Goal: Information Seeking & Learning: Check status

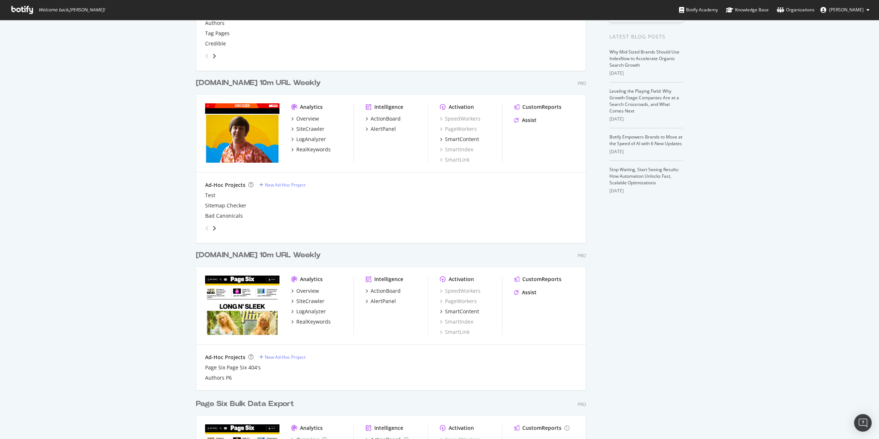
scroll to position [150, 0]
click at [313, 301] on div "SiteCrawler" at bounding box center [310, 300] width 28 height 7
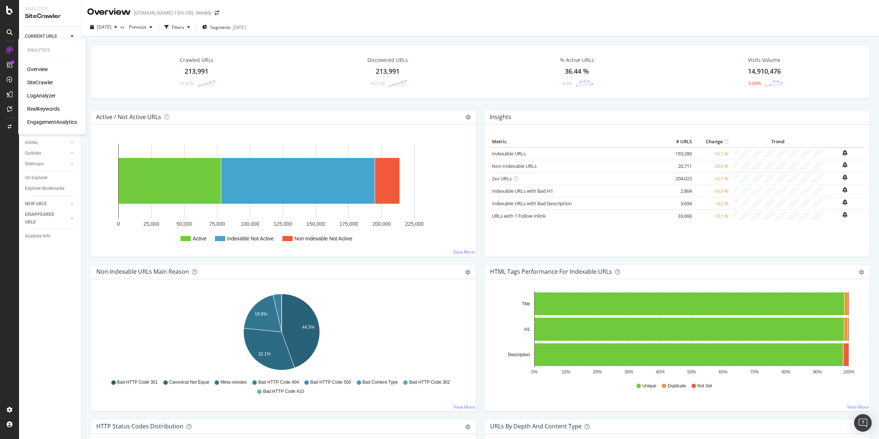
click at [39, 94] on div "LogAnalyzer" at bounding box center [41, 95] width 29 height 7
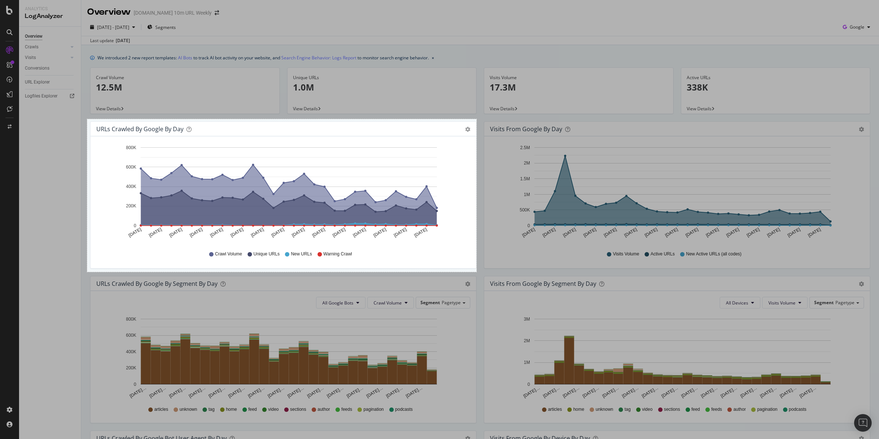
drag, startPoint x: 87, startPoint y: 119, endPoint x: 476, endPoint y: 272, distance: 418.1
click at [476, 272] on div "1063 X 417" at bounding box center [439, 219] width 879 height 439
click at [495, 240] on link "Copy" at bounding box center [493, 239] width 19 height 8
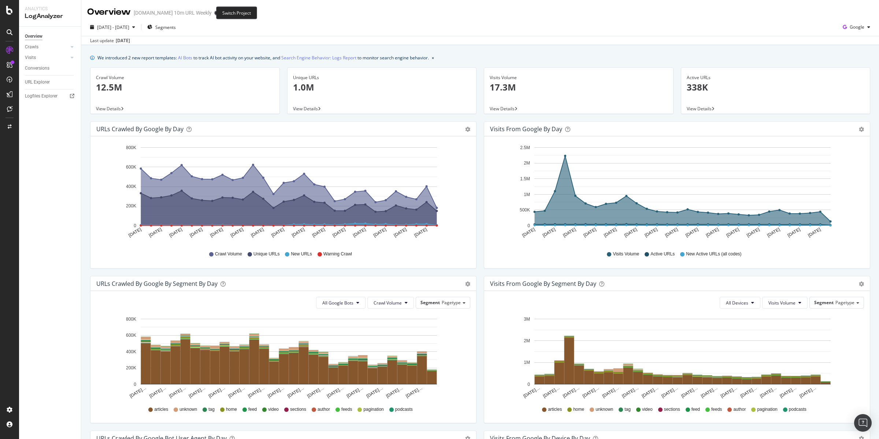
click at [212, 12] on span at bounding box center [217, 12] width 10 height 5
click at [215, 13] on icon "arrow-right-arrow-left" at bounding box center [217, 12] width 4 height 5
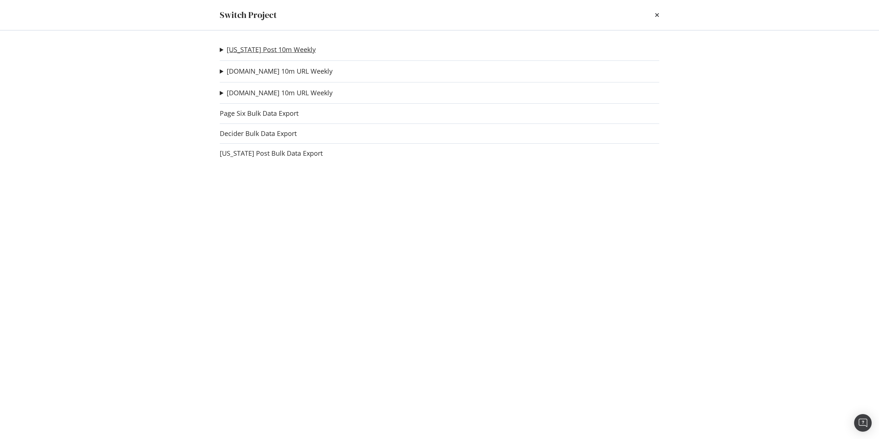
click at [249, 52] on link "[US_STATE] Post 10m Weekly" at bounding box center [271, 50] width 89 height 8
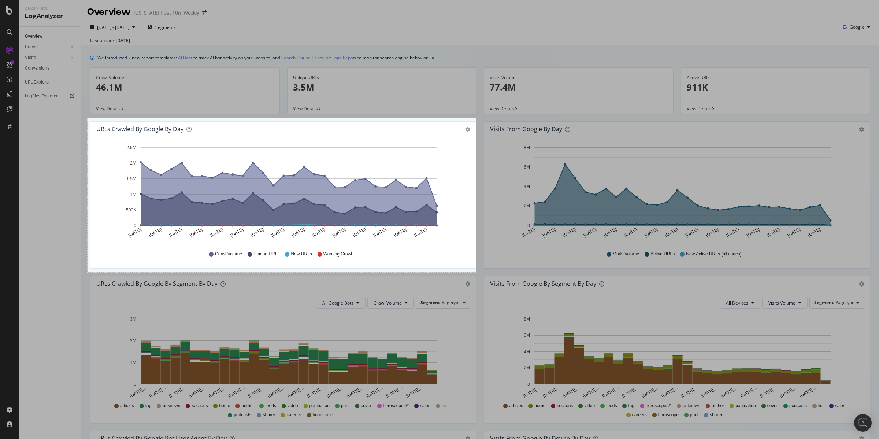
drag, startPoint x: 88, startPoint y: 118, endPoint x: 476, endPoint y: 272, distance: 417.6
click at [476, 272] on div "1060 X 421" at bounding box center [439, 219] width 879 height 439
click at [497, 240] on link "Copy" at bounding box center [492, 239] width 19 height 8
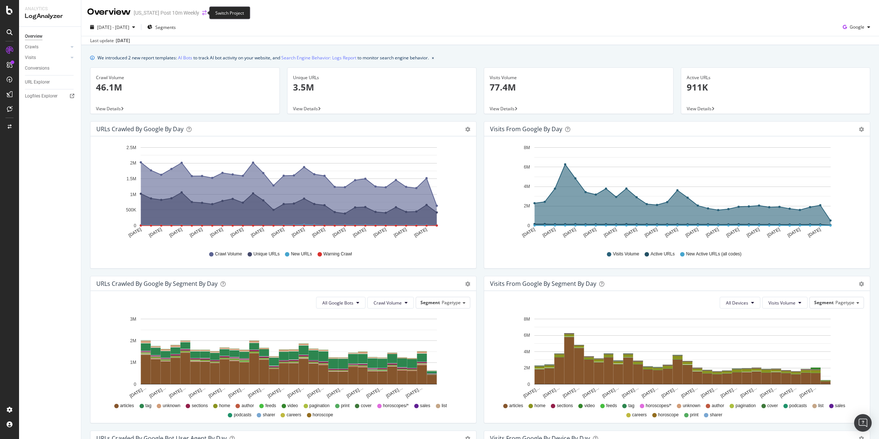
click at [202, 15] on icon "arrow-right-arrow-left" at bounding box center [204, 12] width 4 height 5
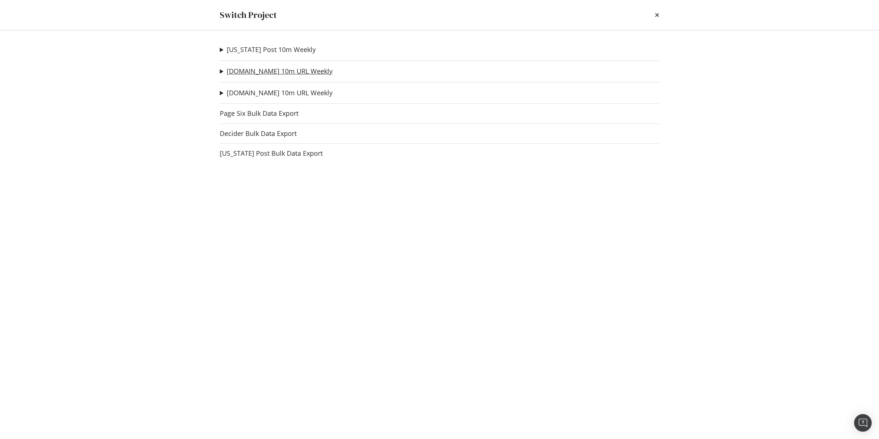
click at [256, 71] on link "[DOMAIN_NAME] 10m URL Weekly" at bounding box center [280, 71] width 106 height 8
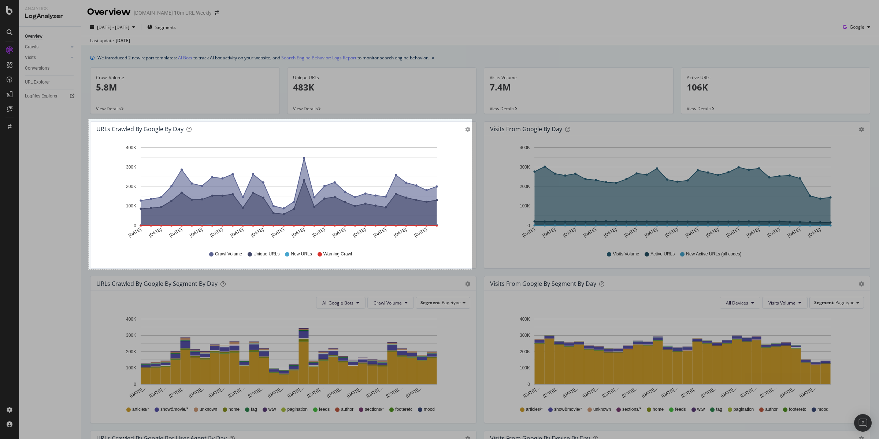
drag, startPoint x: 89, startPoint y: 119, endPoint x: 472, endPoint y: 269, distance: 411.4
click at [472, 269] on div "1046 X 410" at bounding box center [439, 219] width 879 height 439
click at [488, 235] on link "Copy" at bounding box center [488, 236] width 19 height 8
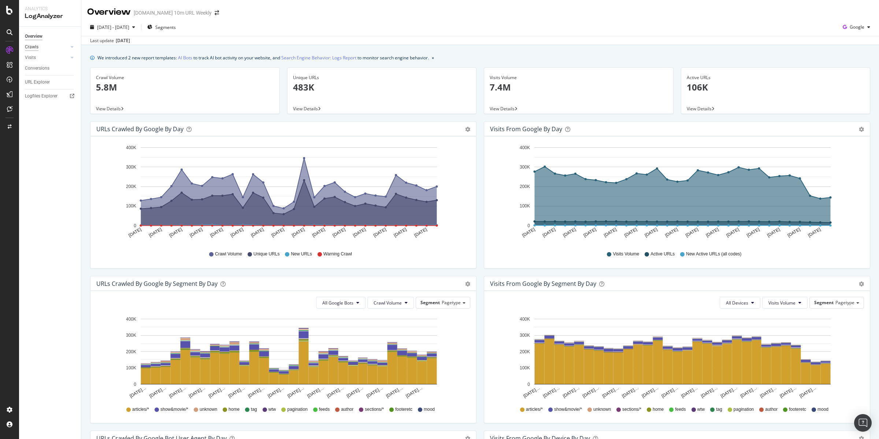
click at [29, 47] on div "Crawls" at bounding box center [32, 47] width 14 height 8
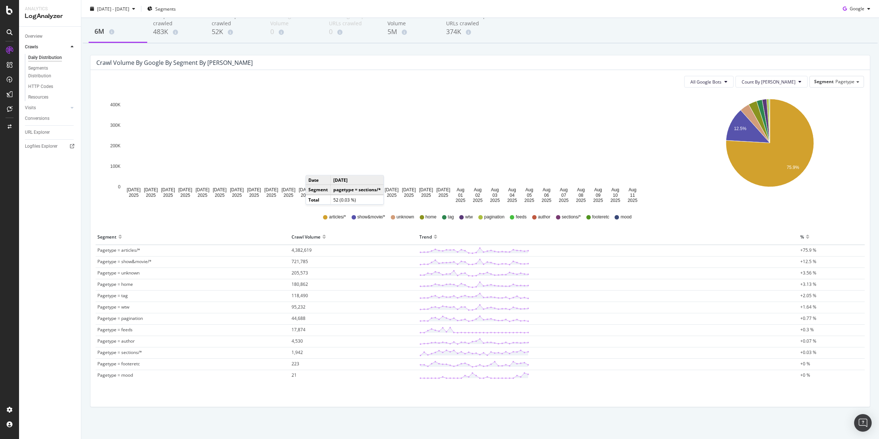
scroll to position [40, 0]
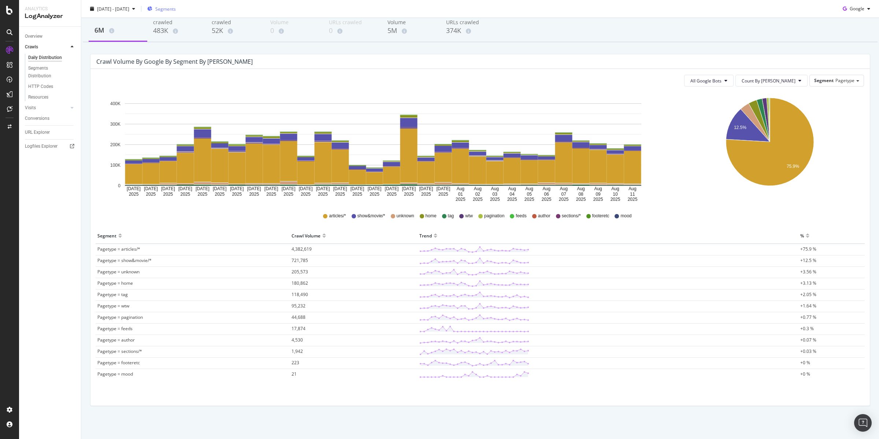
click at [176, 8] on span "Segments" at bounding box center [165, 8] width 21 height 6
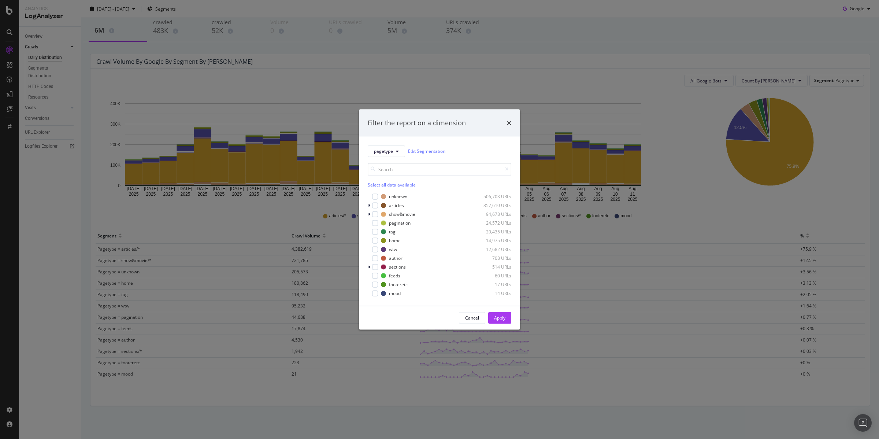
click at [512, 122] on div "Filter the report on a dimension" at bounding box center [439, 122] width 161 height 27
click at [505, 121] on div "Filter the report on a dimension" at bounding box center [440, 123] width 144 height 10
click at [297, 123] on div "Filter the report on a dimension pagetype Edit Segmentation Select all data ava…" at bounding box center [439, 219] width 879 height 439
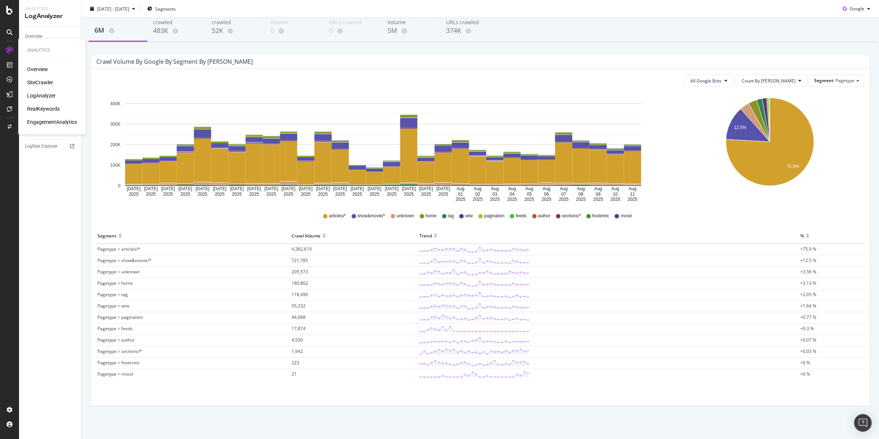
click at [36, 84] on div "SiteCrawler" at bounding box center [40, 82] width 26 height 7
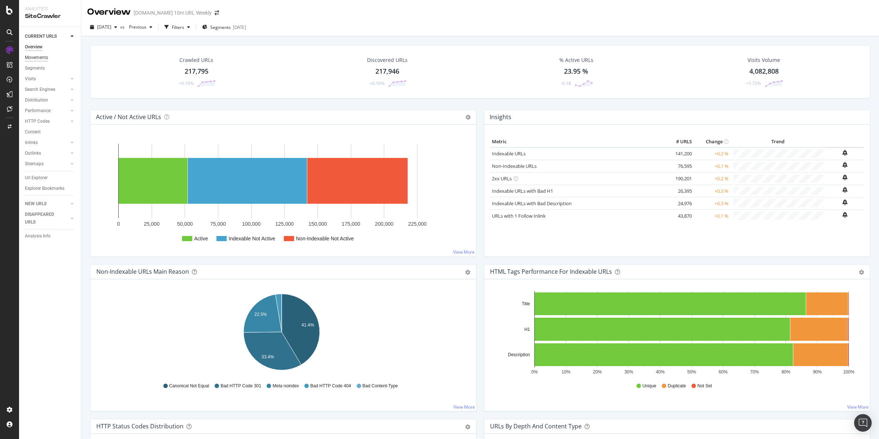
click at [42, 57] on div "Movements" at bounding box center [36, 58] width 23 height 8
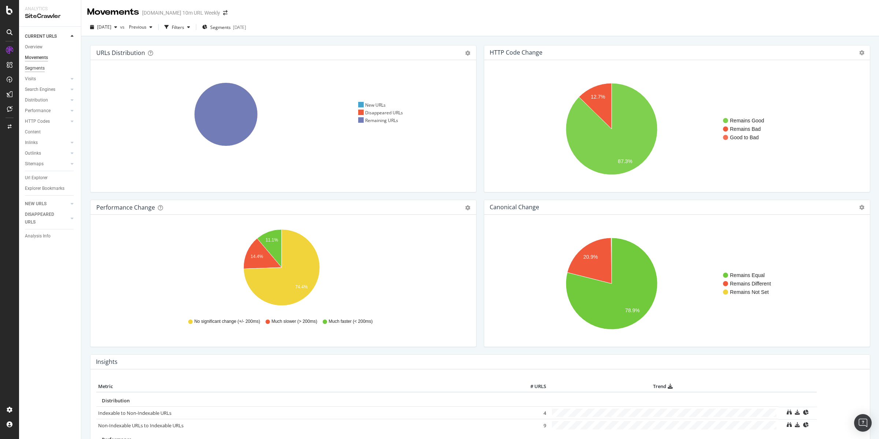
click at [39, 66] on div "Segments" at bounding box center [35, 68] width 20 height 8
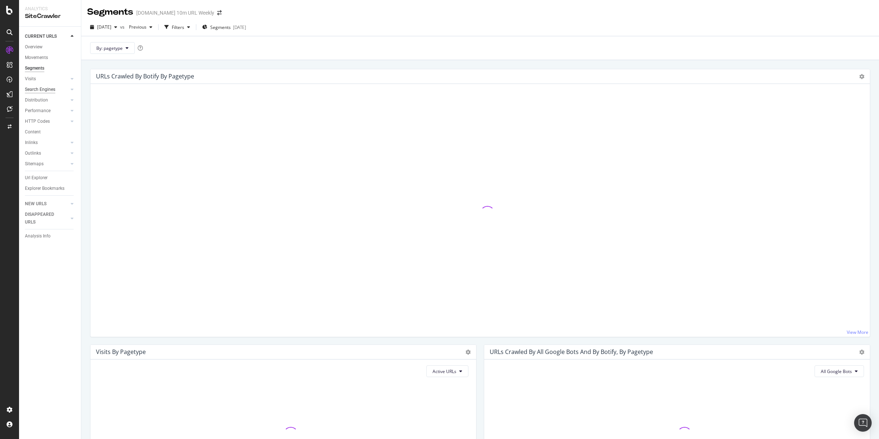
click at [39, 86] on div "Search Engines" at bounding box center [40, 90] width 30 height 8
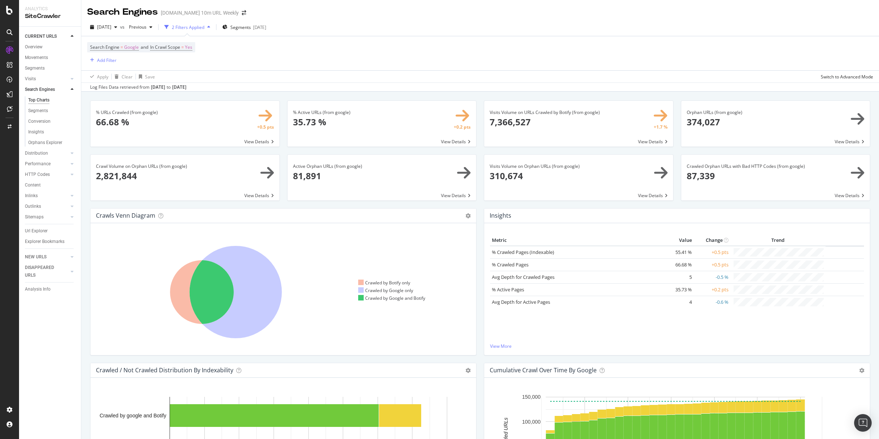
click at [259, 113] on span at bounding box center [184, 124] width 189 height 46
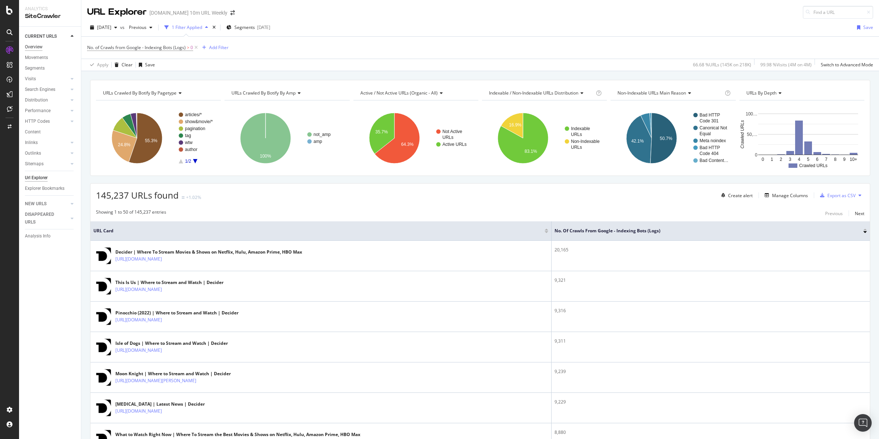
click at [40, 45] on div "Overview" at bounding box center [34, 47] width 18 height 8
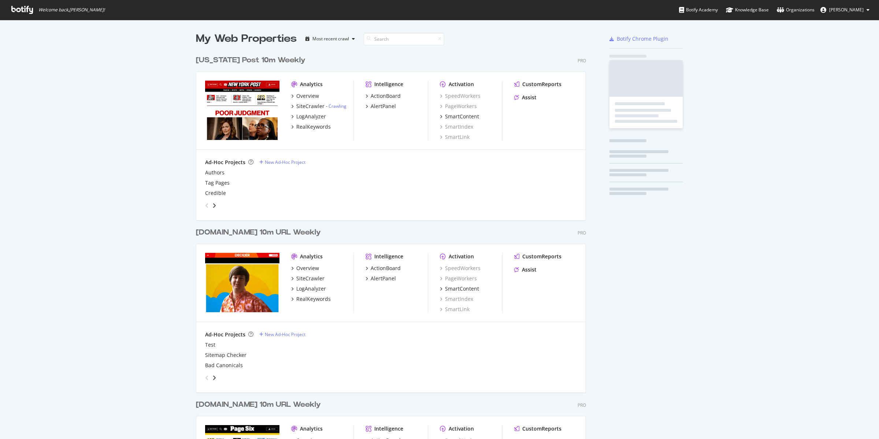
scroll to position [870, 389]
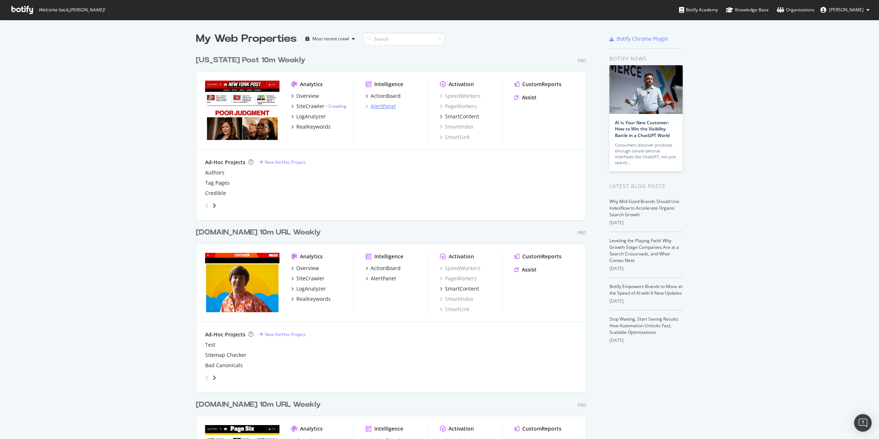
click at [387, 105] on div "AlertPanel" at bounding box center [383, 106] width 25 height 7
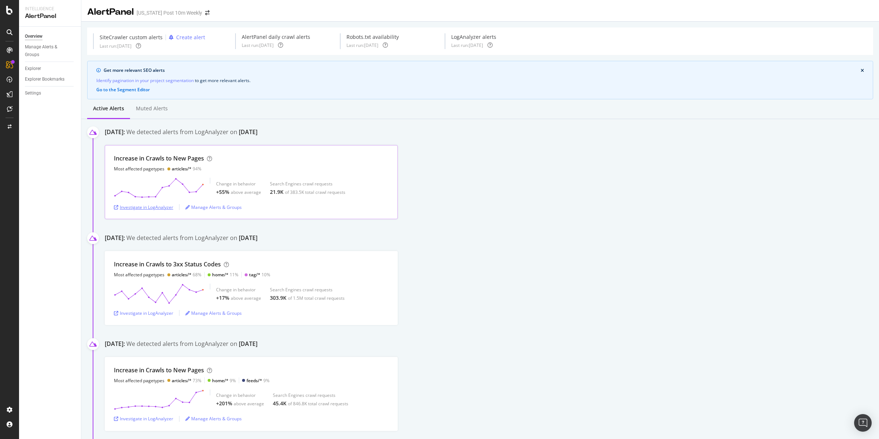
click at [157, 208] on div "Investigate in LogAnalyzer" at bounding box center [143, 207] width 59 height 6
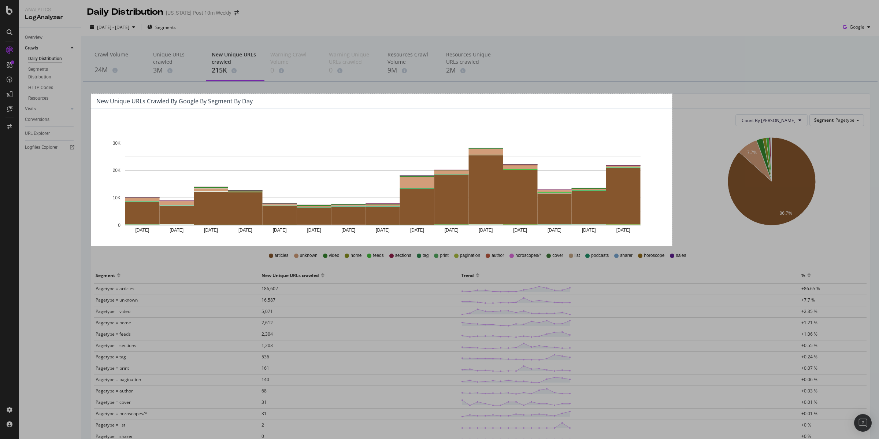
drag, startPoint x: 91, startPoint y: 94, endPoint x: 672, endPoint y: 246, distance: 600.3
click at [672, 246] on div "1586 X 415" at bounding box center [439, 219] width 879 height 439
click at [691, 211] on link "Copy" at bounding box center [688, 213] width 19 height 8
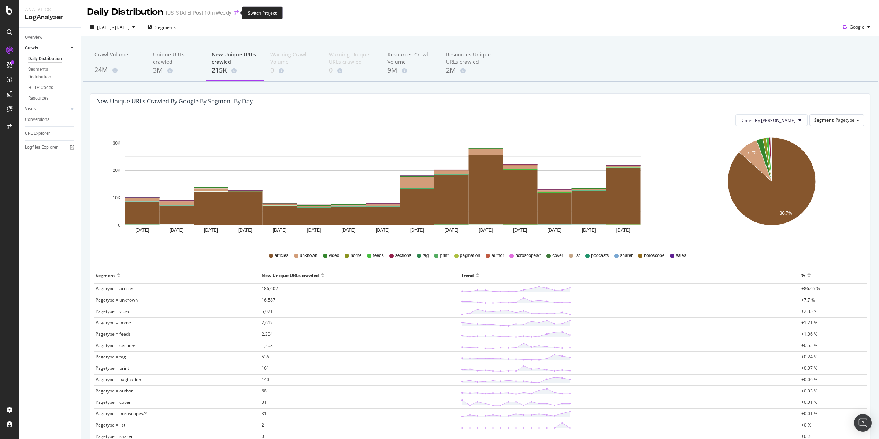
click at [235, 14] on icon "arrow-right-arrow-left" at bounding box center [236, 12] width 4 height 5
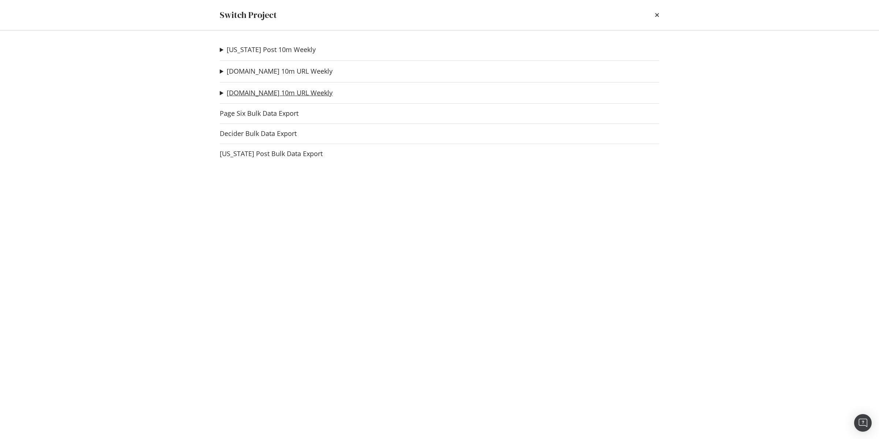
click at [255, 92] on link "[DOMAIN_NAME] 10m URL Weekly" at bounding box center [280, 93] width 106 height 8
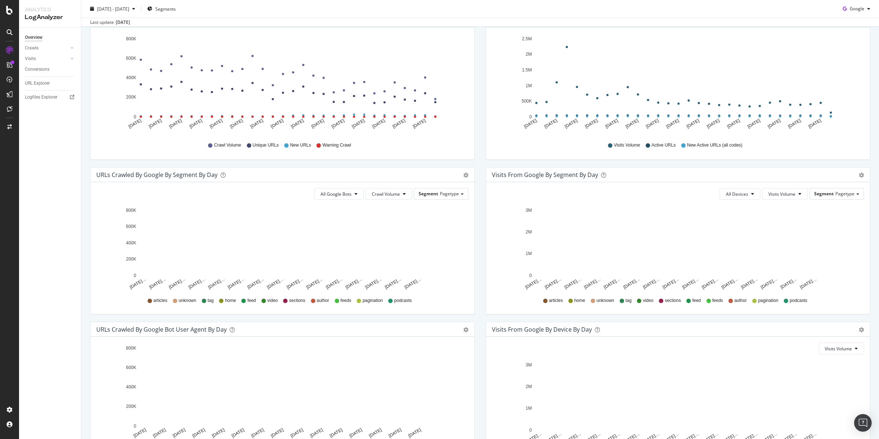
scroll to position [142, 0]
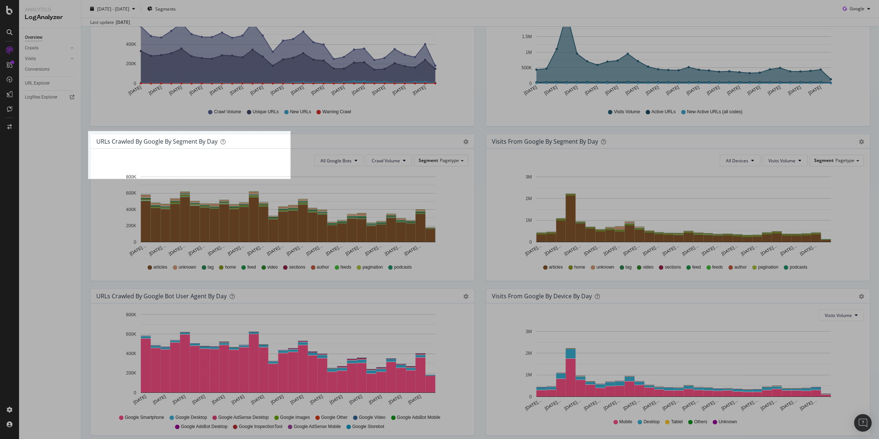
drag, startPoint x: 88, startPoint y: 131, endPoint x: 289, endPoint y: 162, distance: 202.7
click at [285, 165] on div "552 X 130" at bounding box center [439, 219] width 879 height 439
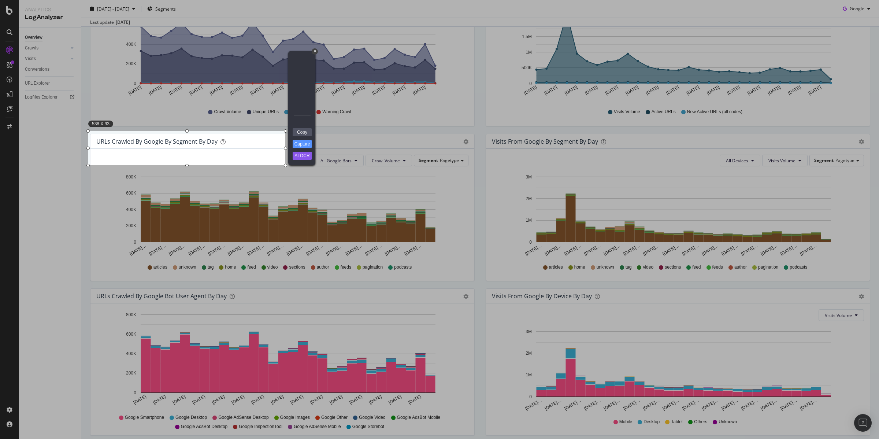
click at [476, 171] on div at bounding box center [483, 302] width 791 height 274
click at [31, 45] on div at bounding box center [142, 65] width 285 height 131
click at [30, 47] on div at bounding box center [142, 65] width 285 height 131
click at [34, 48] on div at bounding box center [142, 65] width 285 height 131
click at [316, 52] on div "+" at bounding box center [315, 51] width 6 height 6
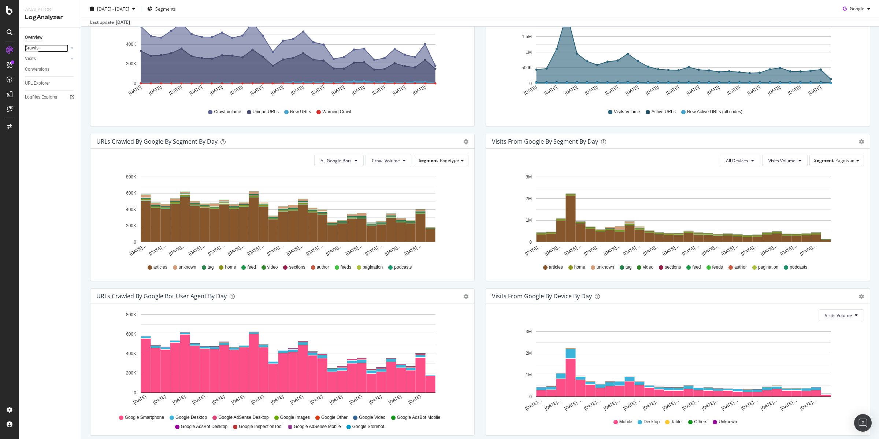
click at [35, 48] on div "Crawls" at bounding box center [32, 48] width 14 height 8
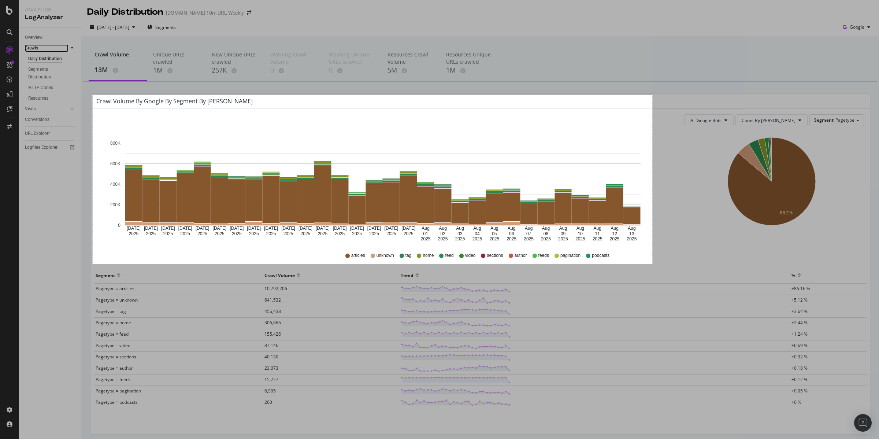
drag, startPoint x: 93, startPoint y: 95, endPoint x: 652, endPoint y: 264, distance: 584.3
click at [652, 264] on div "1528 X 460" at bounding box center [439, 219] width 879 height 439
click at [672, 231] on link "Copy" at bounding box center [668, 231] width 19 height 8
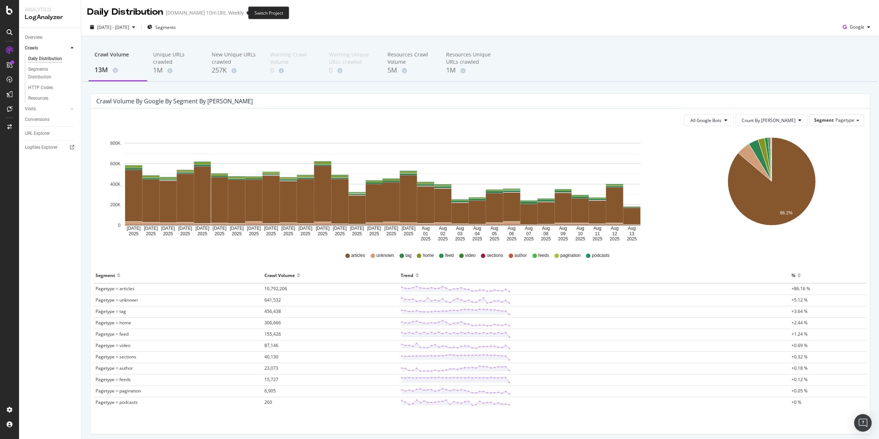
click at [247, 14] on icon "arrow-right-arrow-left" at bounding box center [249, 12] width 4 height 5
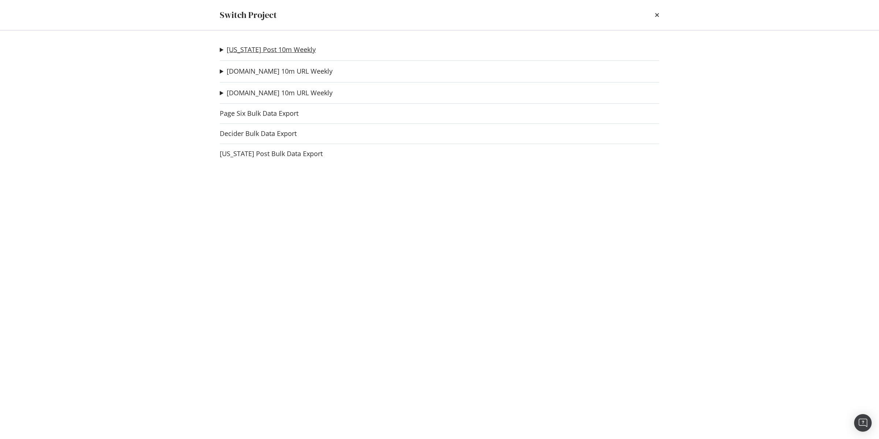
click at [267, 49] on link "[US_STATE] Post 10m Weekly" at bounding box center [271, 50] width 89 height 8
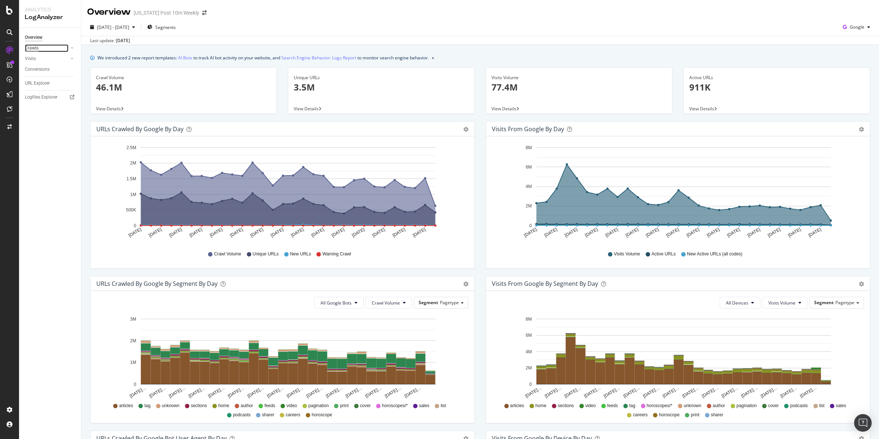
click at [36, 49] on div "Crawls" at bounding box center [32, 48] width 14 height 8
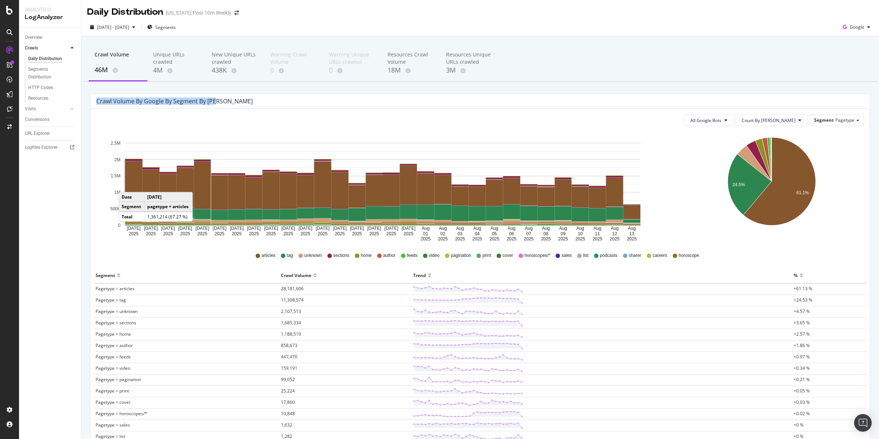
drag, startPoint x: 223, startPoint y: 100, endPoint x: 96, endPoint y: 102, distance: 126.7
click at [96, 102] on div "Crawl Volume by google by Segment by [PERSON_NAME]" at bounding box center [474, 100] width 756 height 7
copy div "Crawl Volume by google by Segment by [PERSON_NAME]"
click at [621, 62] on div "Crawl Volume 46M Unique URLs crawled 4M New Unique URLs crawled 438K Warning Cr…" at bounding box center [480, 63] width 795 height 37
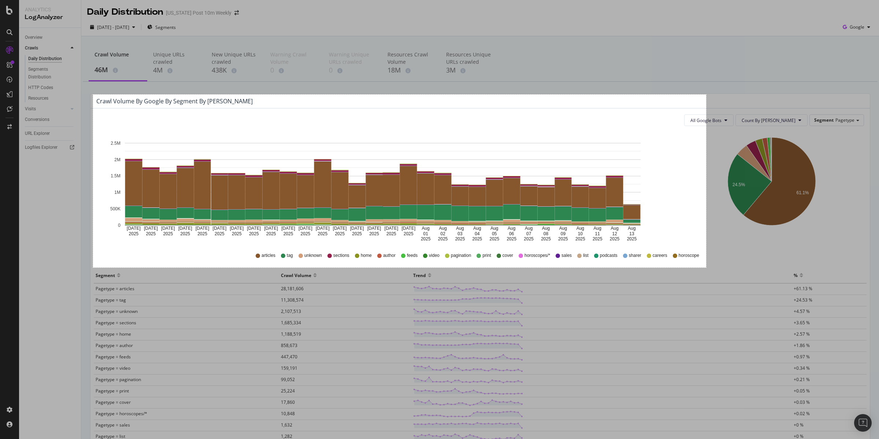
drag, startPoint x: 93, startPoint y: 94, endPoint x: 706, endPoint y: 267, distance: 636.9
click at [706, 267] on div "1674 X 472" at bounding box center [439, 219] width 879 height 439
click at [724, 235] on link "Copy" at bounding box center [722, 234] width 19 height 8
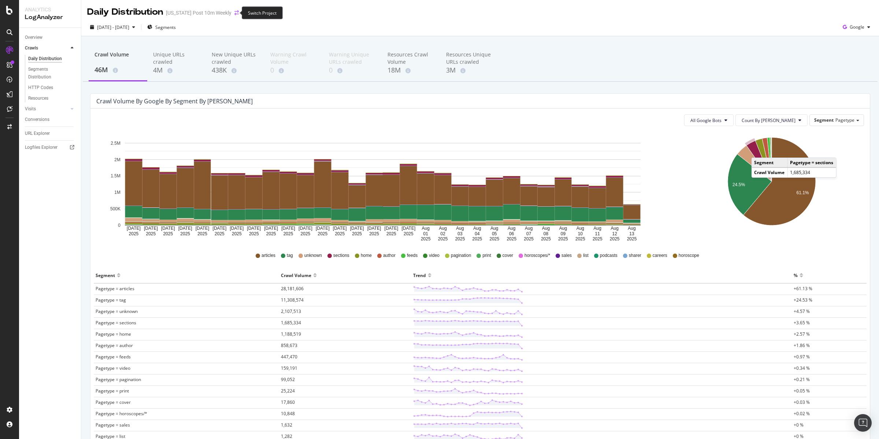
click at [234, 13] on icon "arrow-right-arrow-left" at bounding box center [236, 12] width 4 height 5
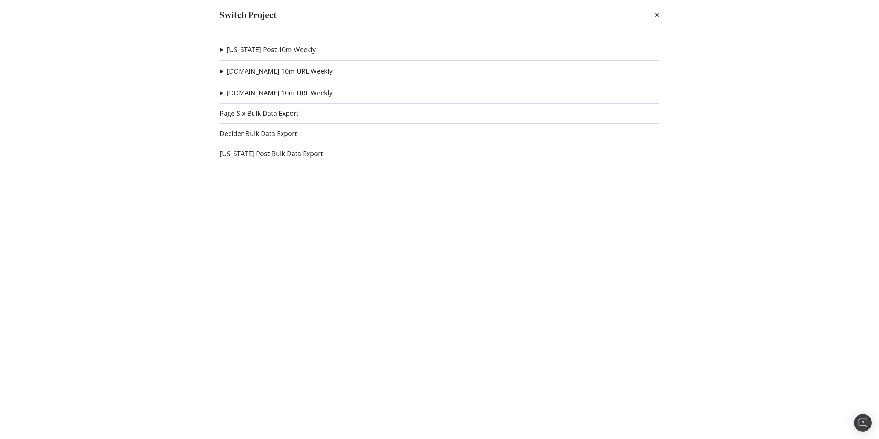
click at [237, 71] on link "[DOMAIN_NAME] 10m URL Weekly" at bounding box center [280, 71] width 106 height 8
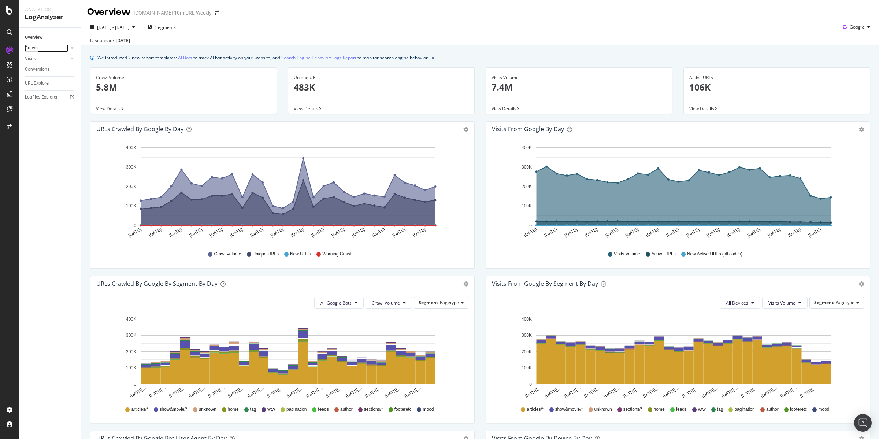
click at [37, 49] on div "Crawls" at bounding box center [32, 48] width 14 height 8
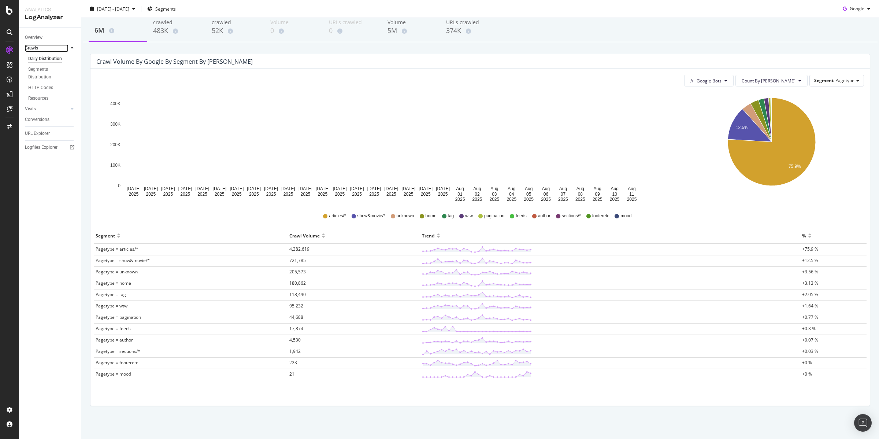
scroll to position [40, 0]
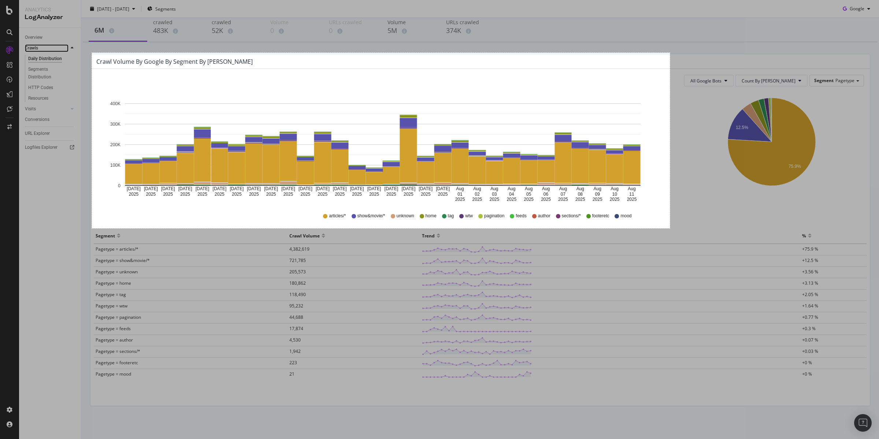
drag, startPoint x: 92, startPoint y: 53, endPoint x: 670, endPoint y: 228, distance: 603.8
click at [670, 228] on div "1578 X 479" at bounding box center [439, 219] width 879 height 439
click at [688, 194] on link "Copy" at bounding box center [686, 195] width 19 height 8
